Goal: Navigation & Orientation: Find specific page/section

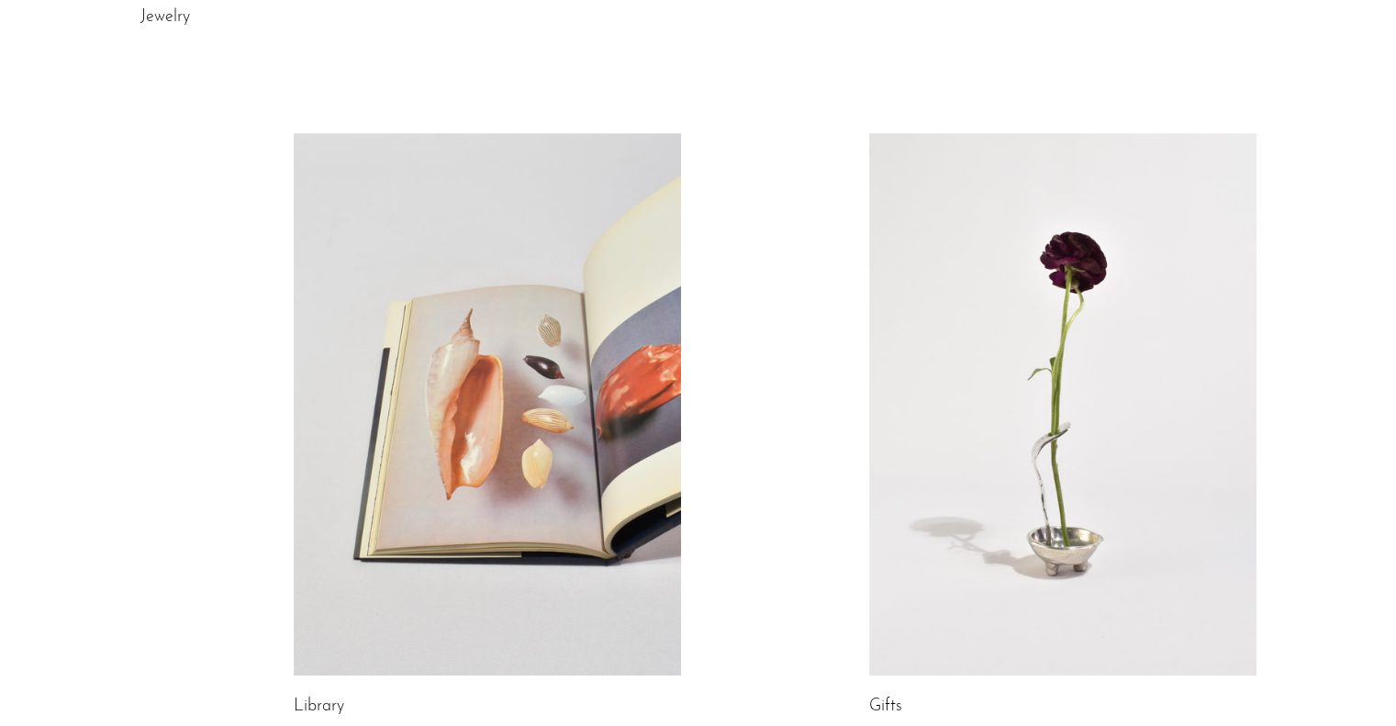
scroll to position [1009, 0]
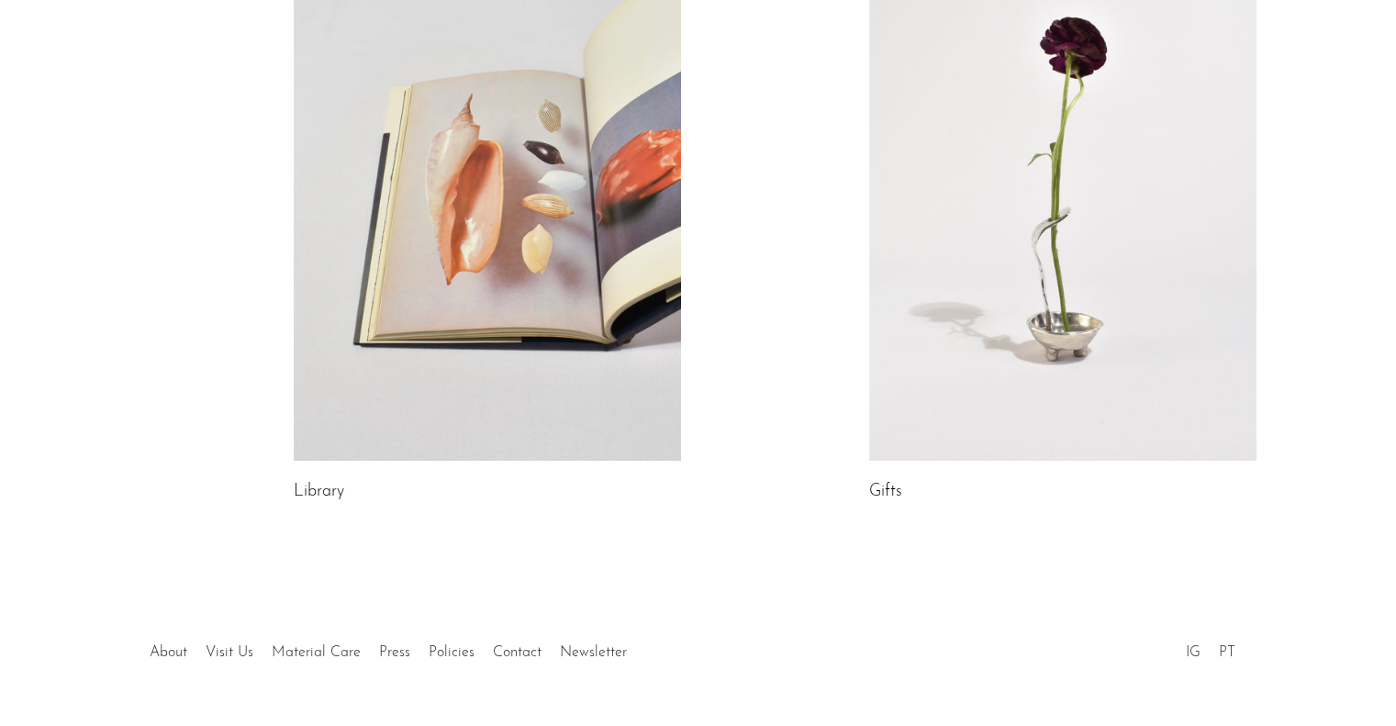
click at [417, 247] on link at bounding box center [487, 189] width 387 height 542
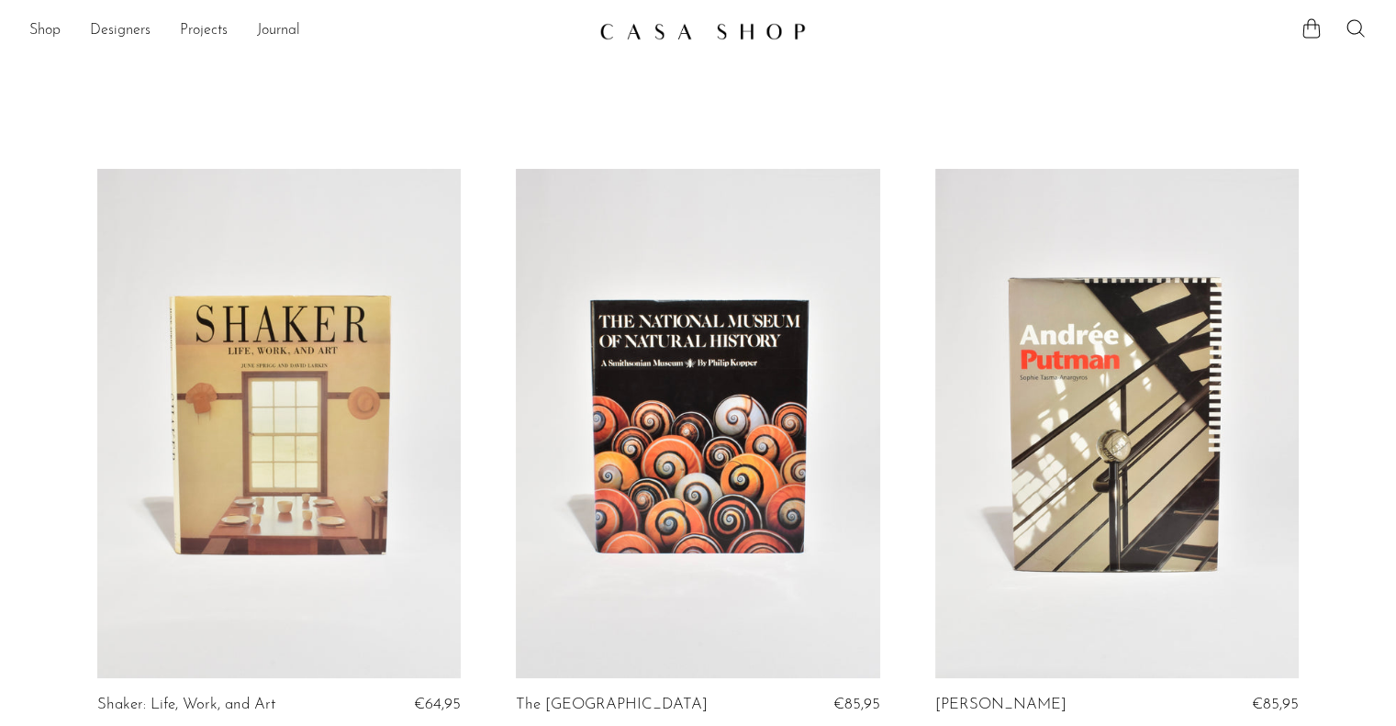
click at [649, 34] on img at bounding box center [702, 31] width 206 height 18
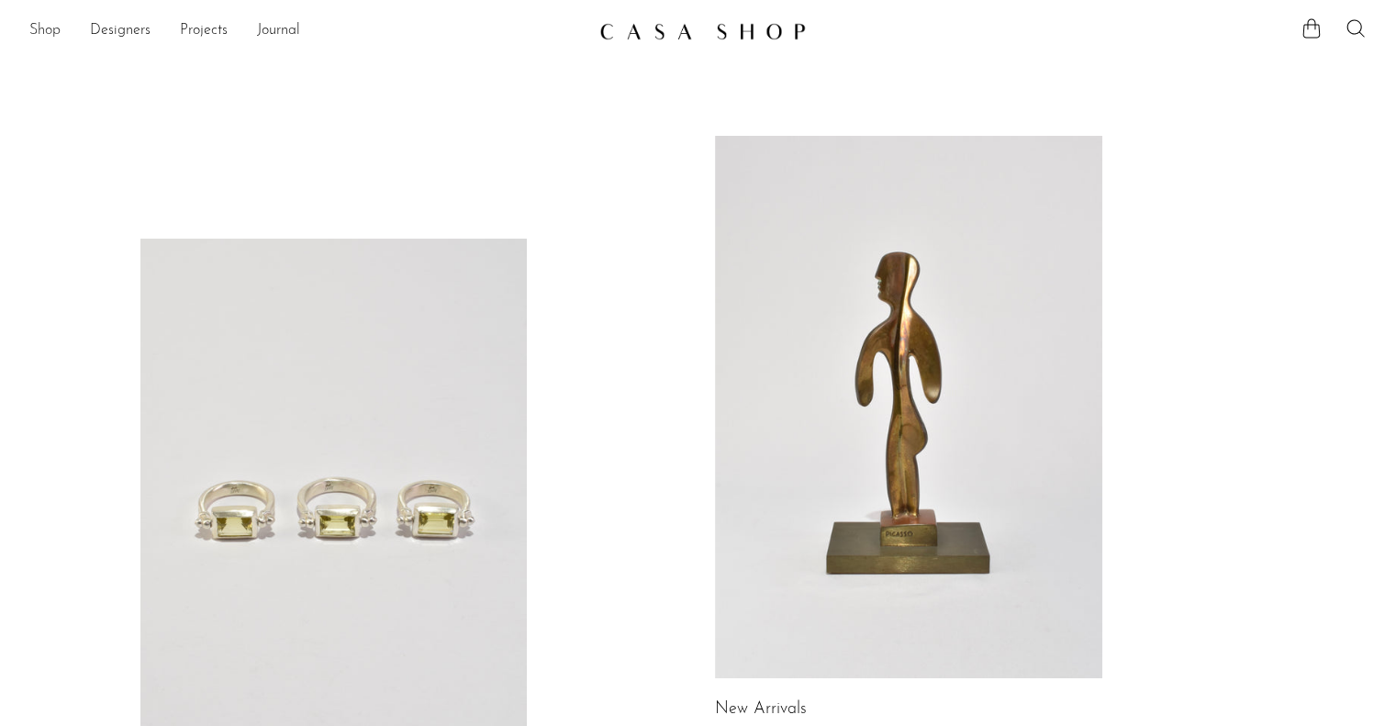
click at [44, 25] on link "Shop" at bounding box center [44, 31] width 31 height 24
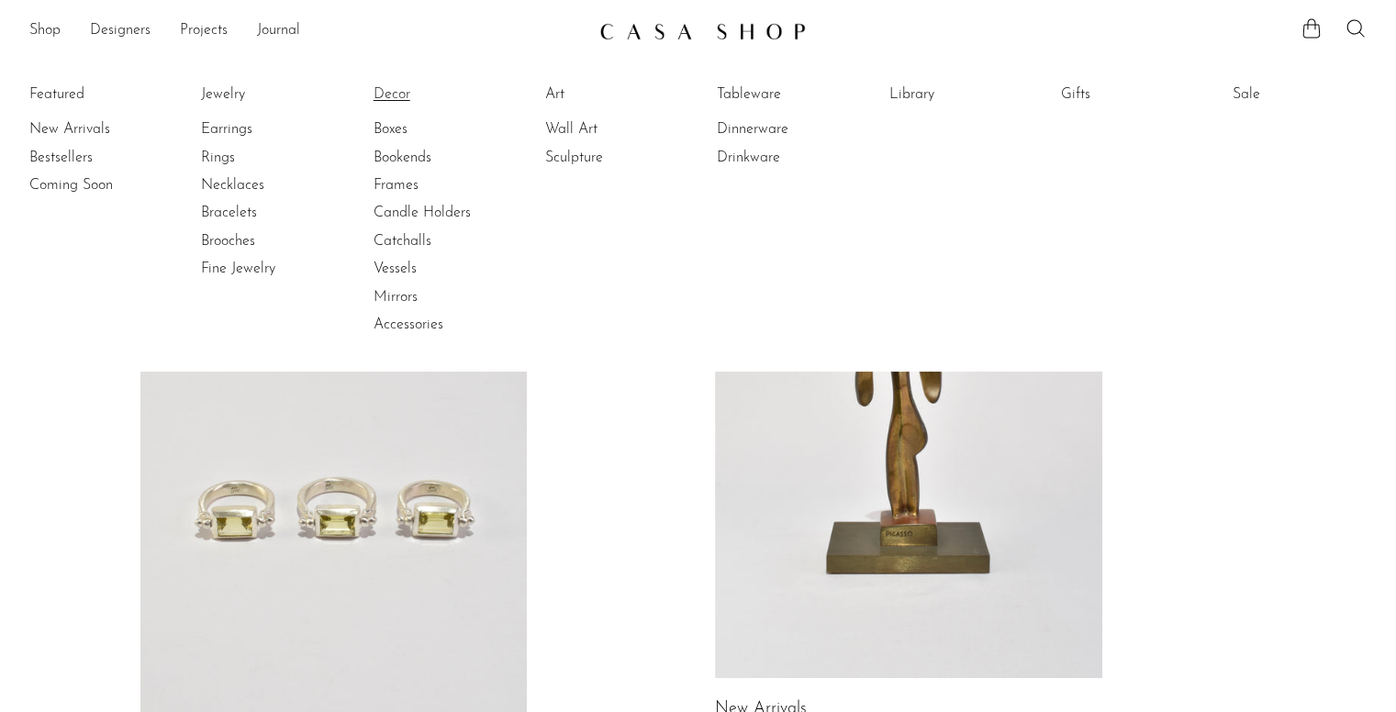
click at [389, 97] on link "Decor" at bounding box center [442, 94] width 138 height 20
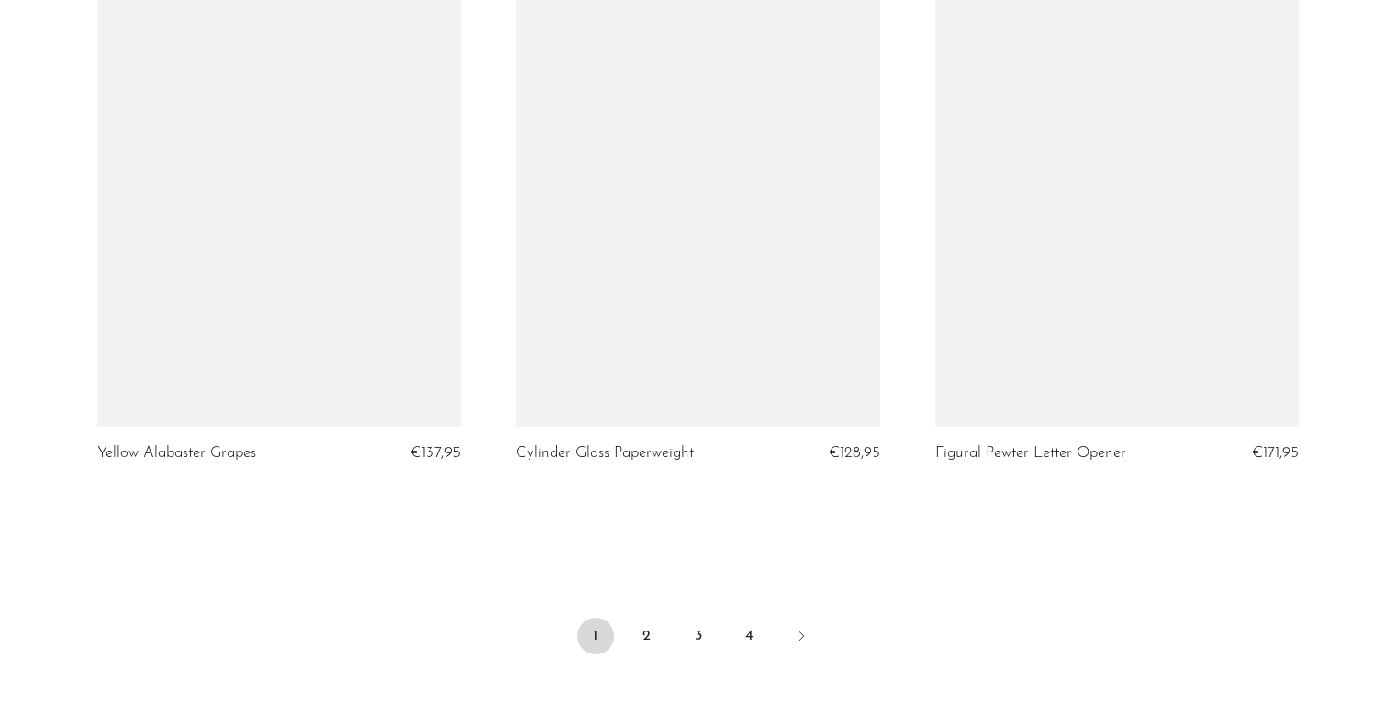
scroll to position [6790, 0]
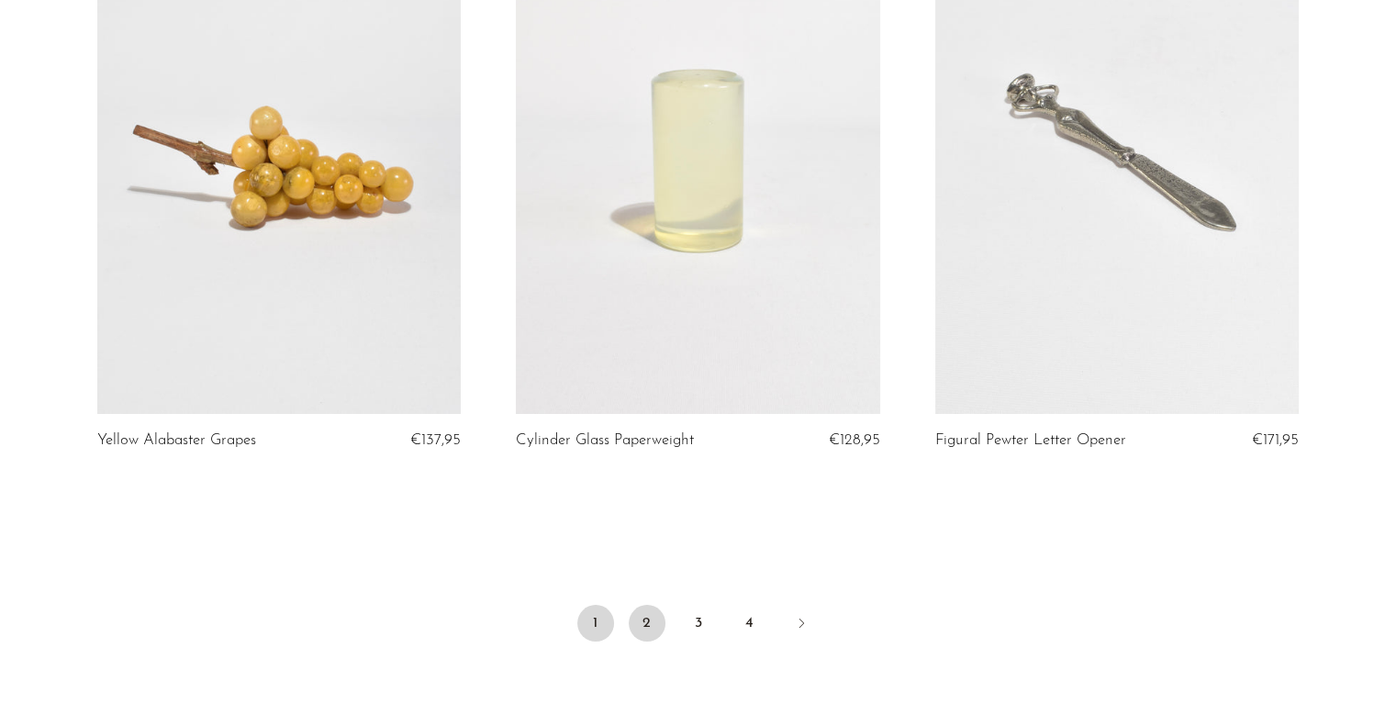
click at [637, 620] on link "2" at bounding box center [647, 623] width 37 height 37
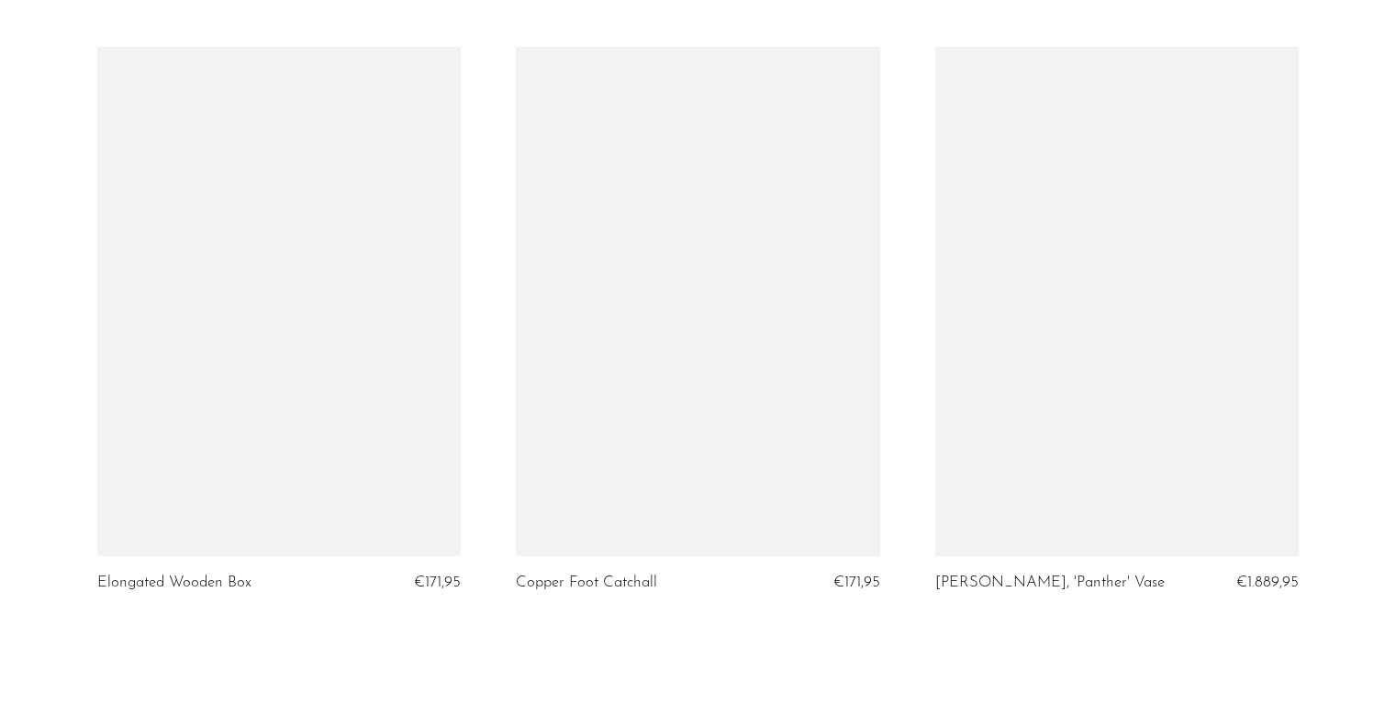
scroll to position [6698, 0]
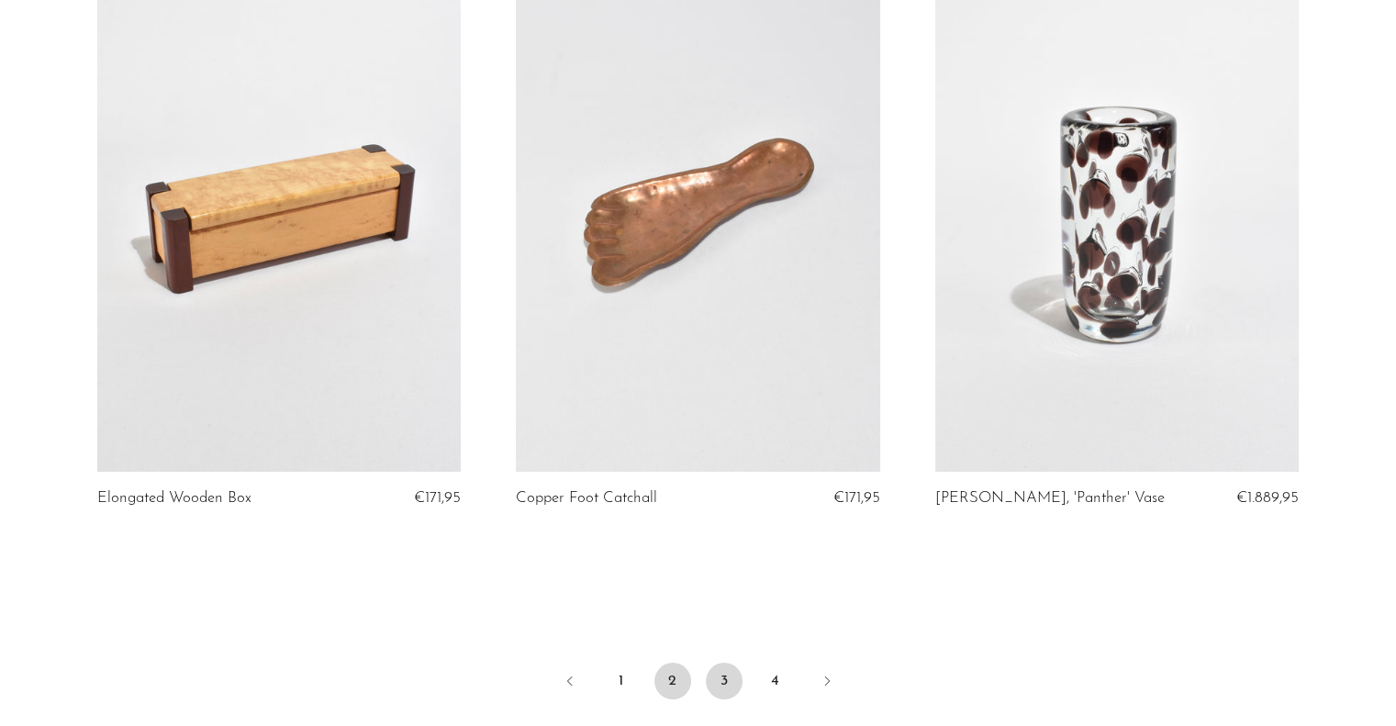
click at [715, 684] on link "3" at bounding box center [724, 680] width 37 height 37
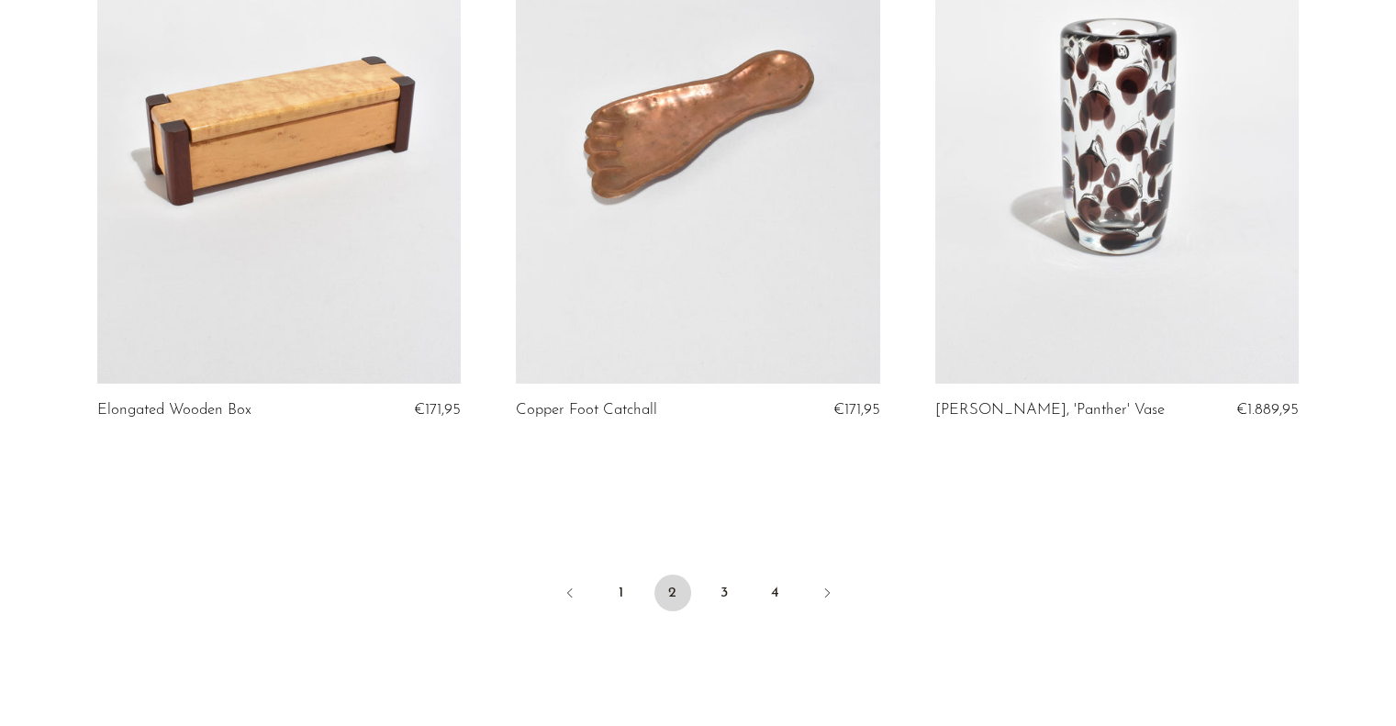
scroll to position [6951, 0]
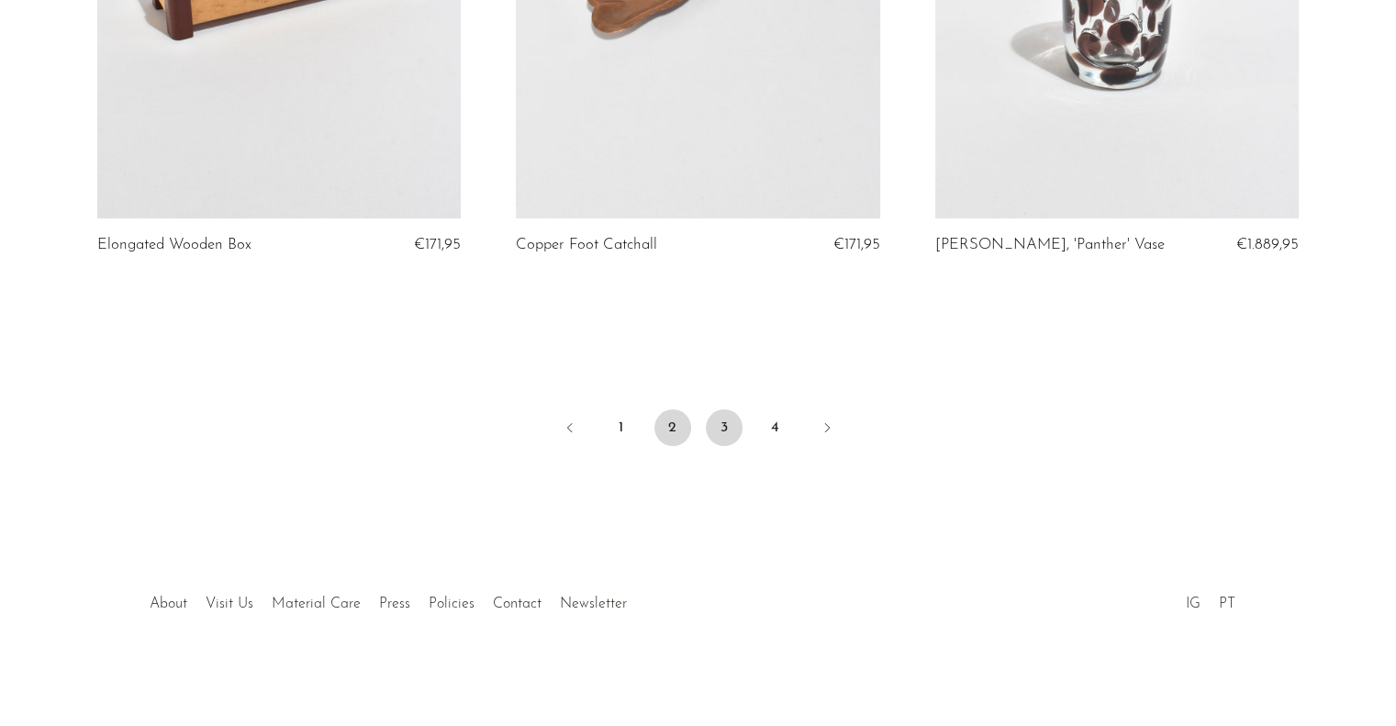
click at [708, 421] on link "3" at bounding box center [724, 427] width 37 height 37
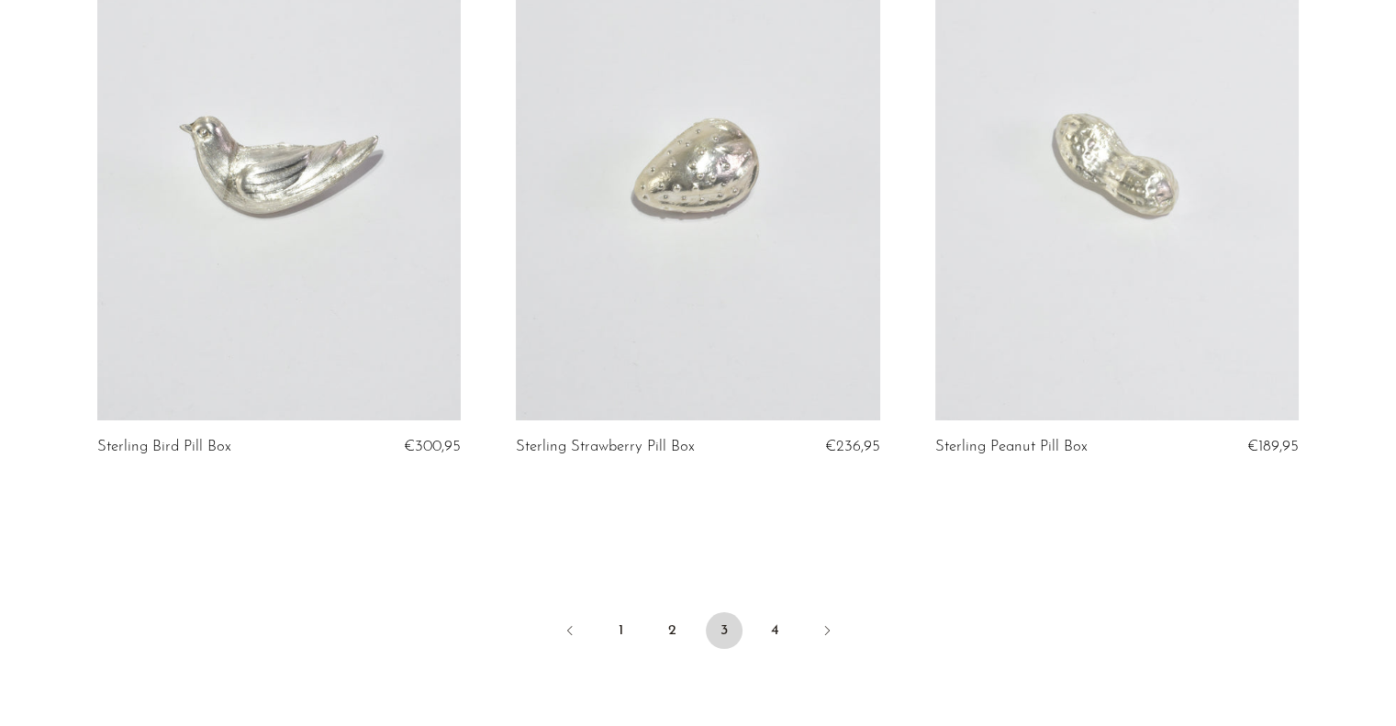
scroll to position [6790, 0]
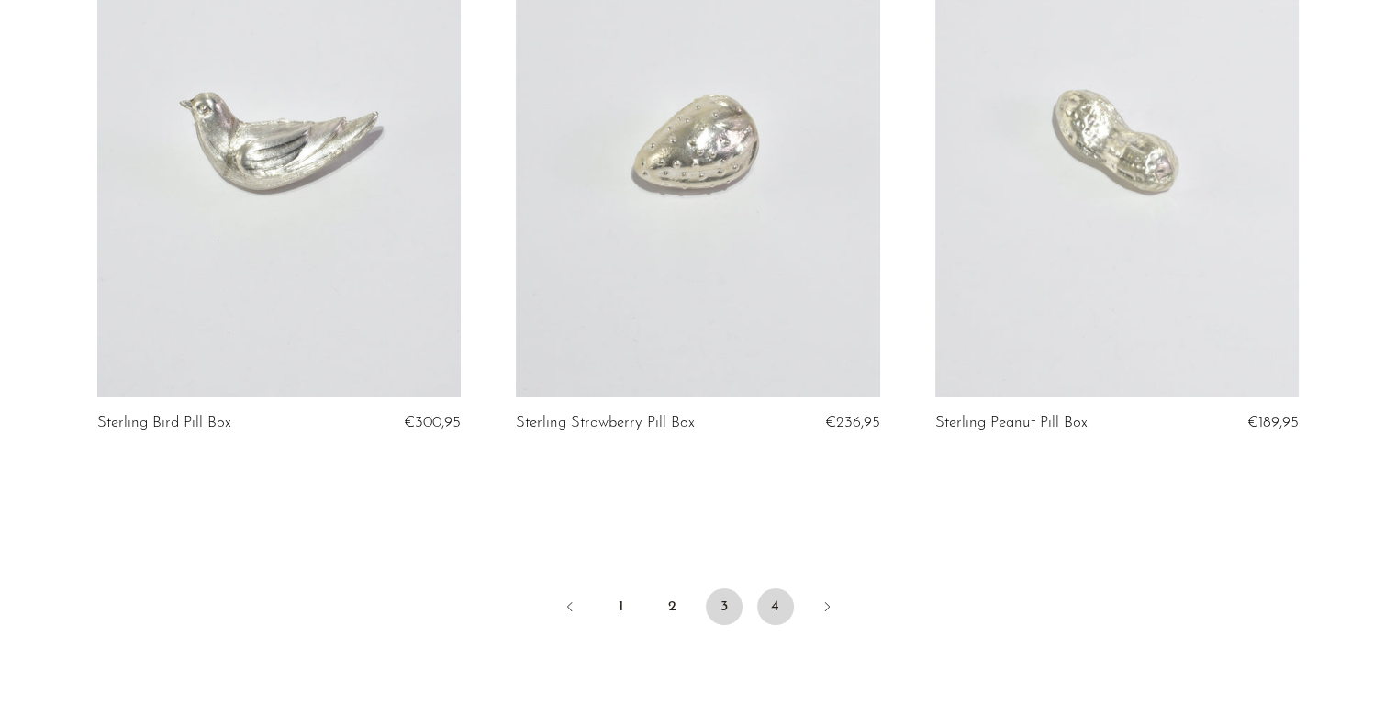
click at [775, 588] on link "4" at bounding box center [775, 606] width 37 height 37
